Goal: Find specific page/section: Find specific page/section

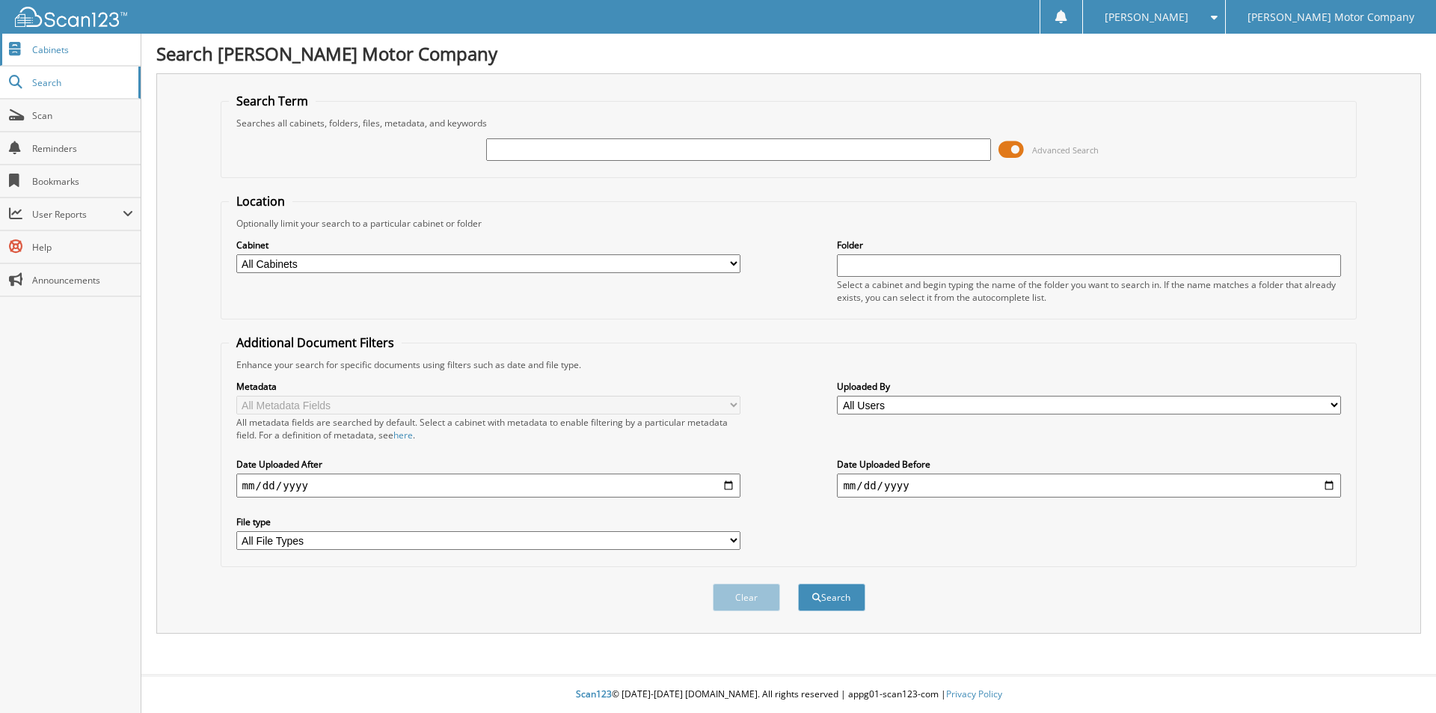
click at [55, 49] on span "Cabinets" at bounding box center [82, 49] width 101 height 13
type input "mcvey"
click at [69, 78] on span "Search" at bounding box center [81, 82] width 99 height 13
click at [56, 78] on span "Search" at bounding box center [81, 82] width 99 height 13
click at [500, 144] on input "[PERSON_NAME]" at bounding box center [738, 149] width 504 height 22
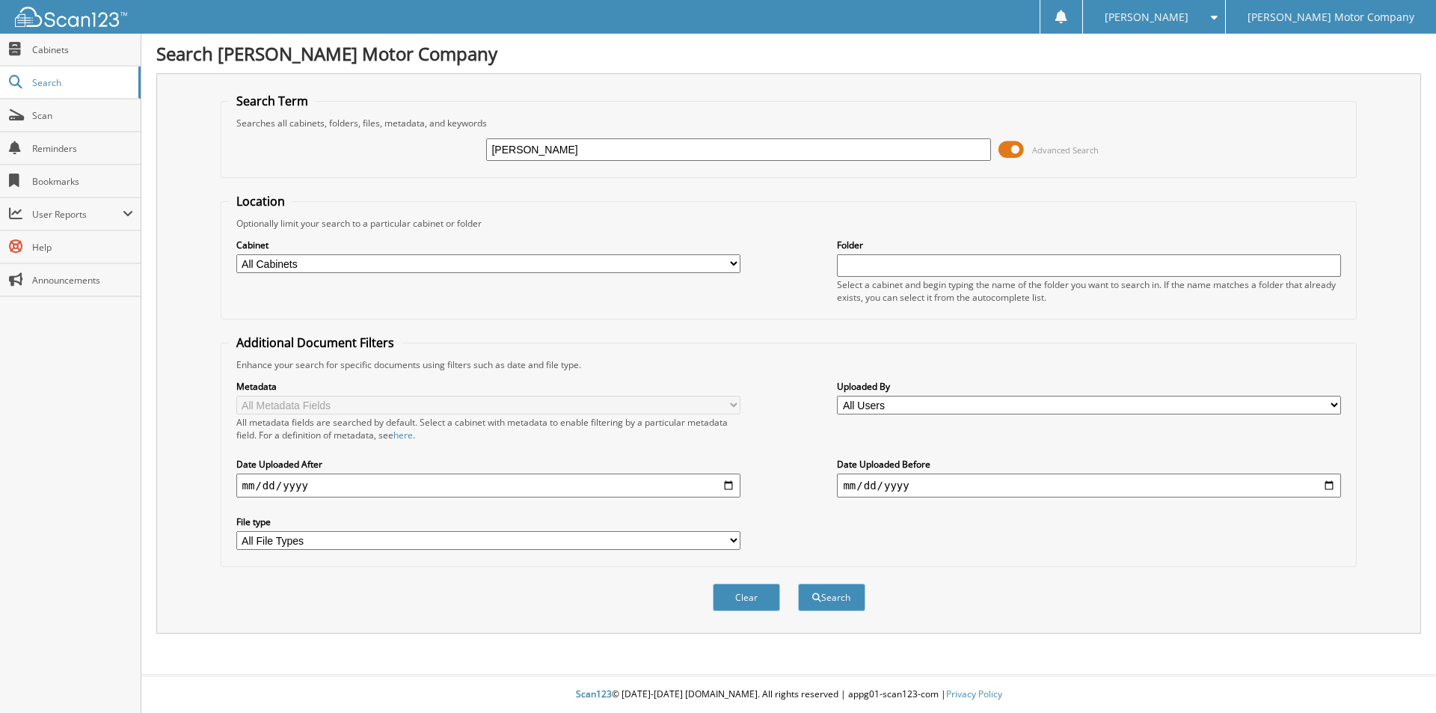
click at [534, 151] on input "McVey" at bounding box center [738, 149] width 504 height 22
type input "McVey, JAMES"
click at [820, 594] on span "submit" at bounding box center [816, 597] width 9 height 9
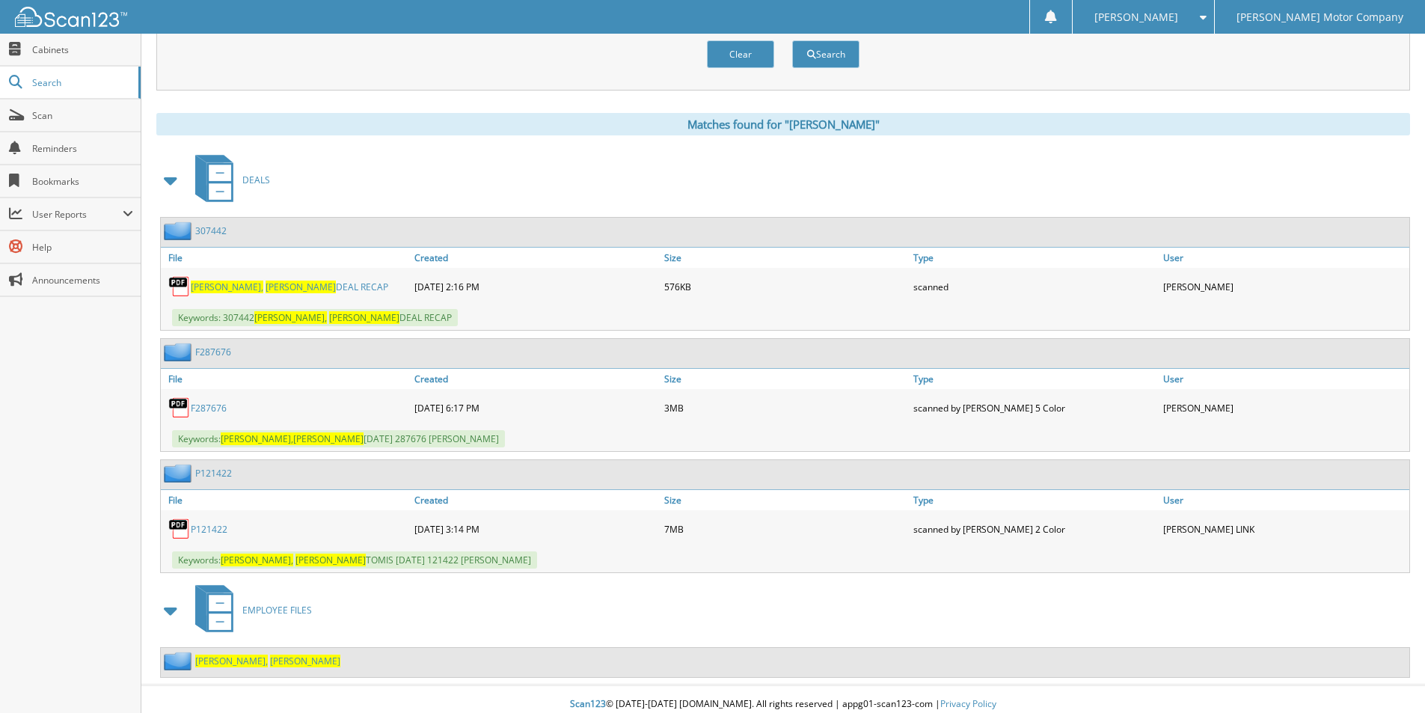
scroll to position [553, 0]
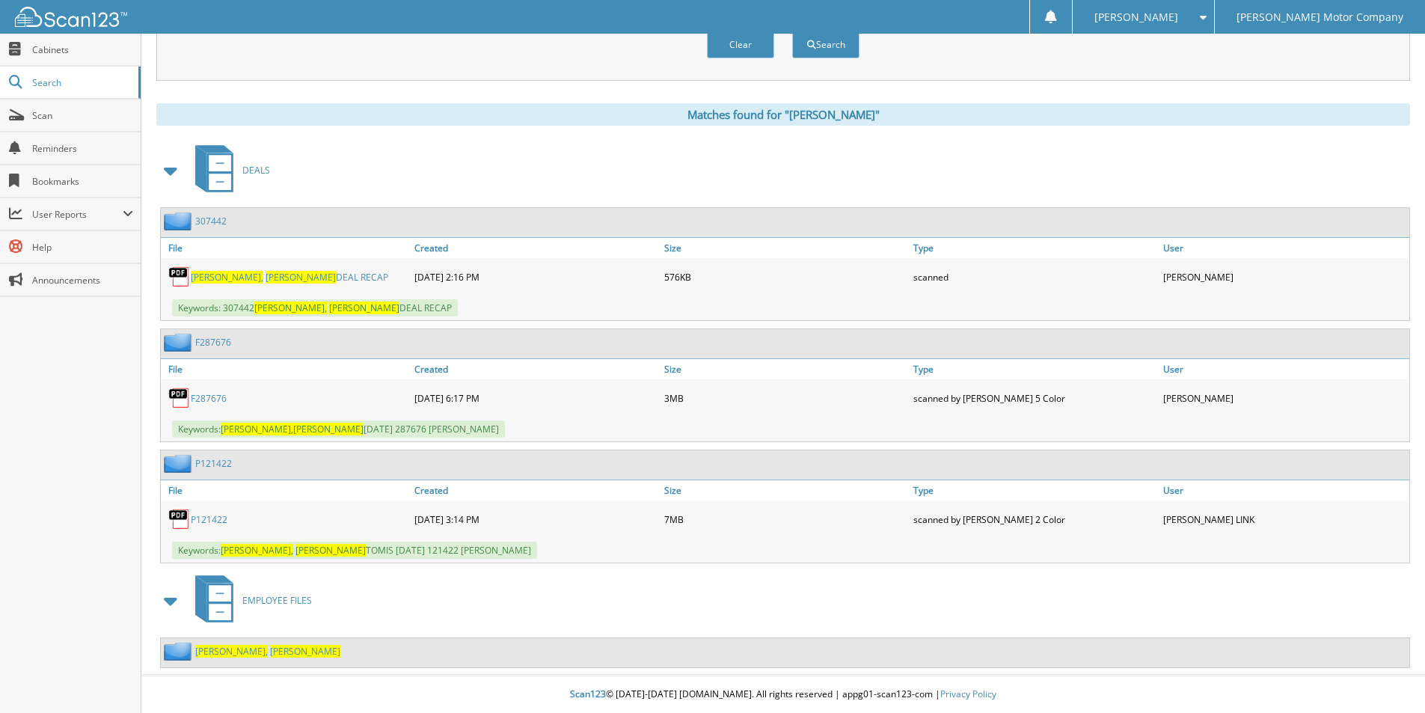
click at [206, 339] on link "F287676" at bounding box center [213, 342] width 36 height 13
